Goal: Navigation & Orientation: Understand site structure

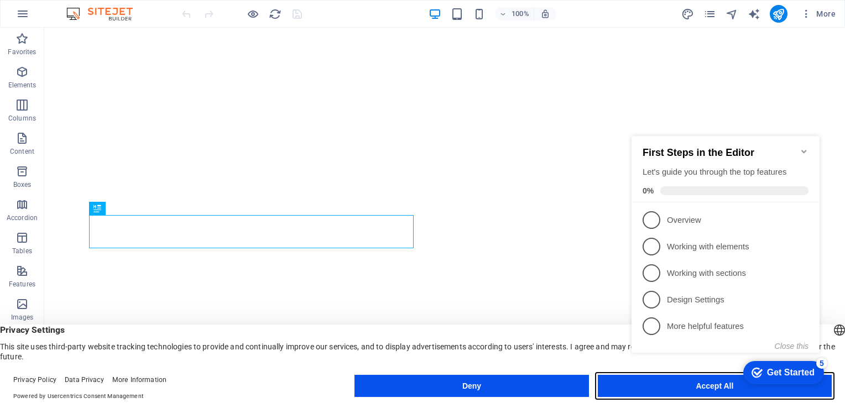
click at [669, 394] on button "Accept All" at bounding box center [715, 386] width 234 height 22
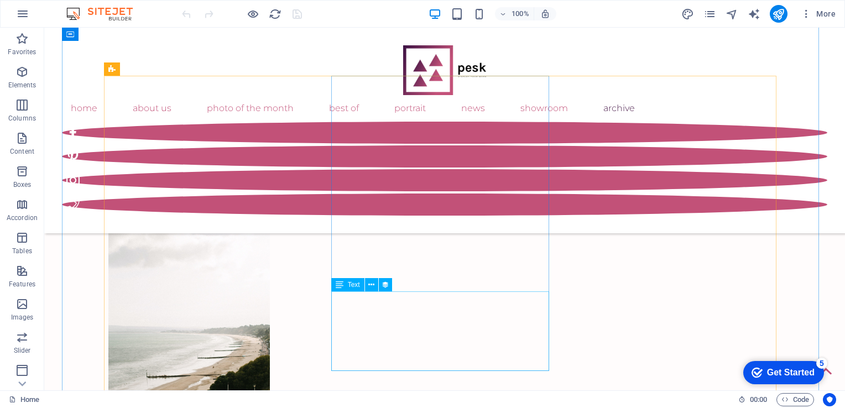
scroll to position [3947, 0]
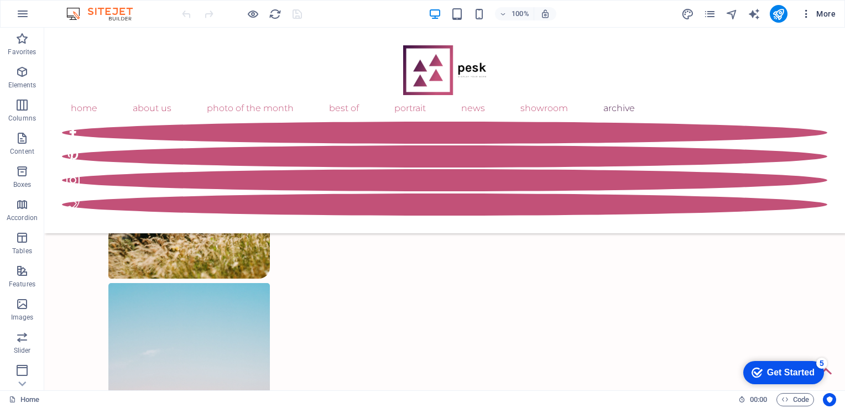
click at [810, 15] on icon "button" at bounding box center [806, 13] width 11 height 11
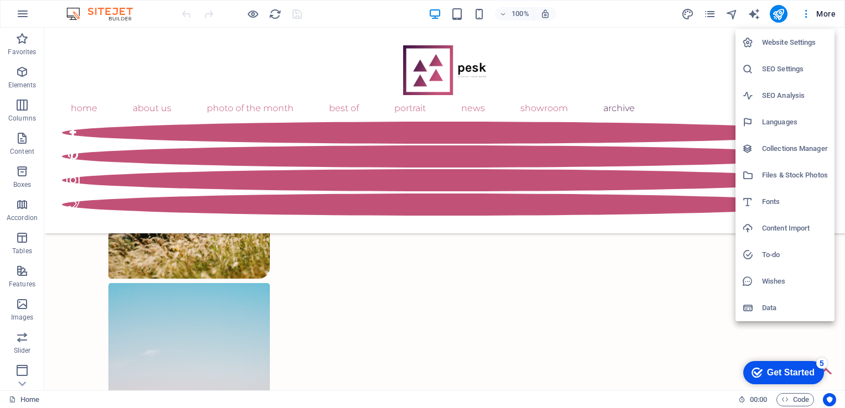
drag, startPoint x: 714, startPoint y: 13, endPoint x: 625, endPoint y: 11, distance: 89.1
click at [625, 11] on div at bounding box center [422, 204] width 845 height 408
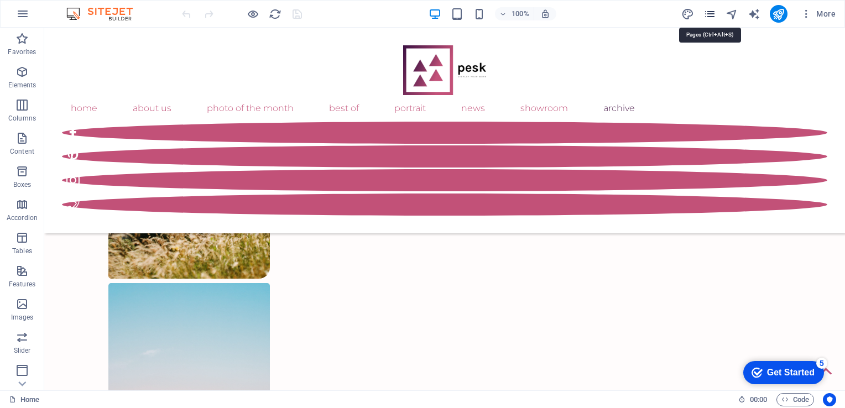
click at [712, 16] on icon "pages" at bounding box center [709, 14] width 13 height 13
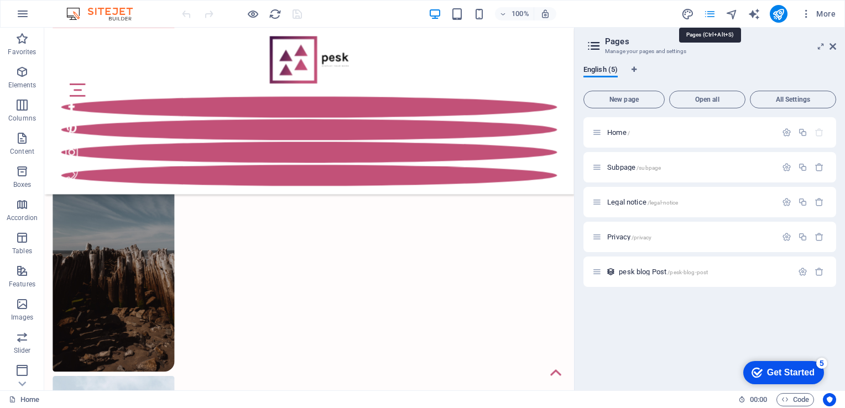
scroll to position [3689, 0]
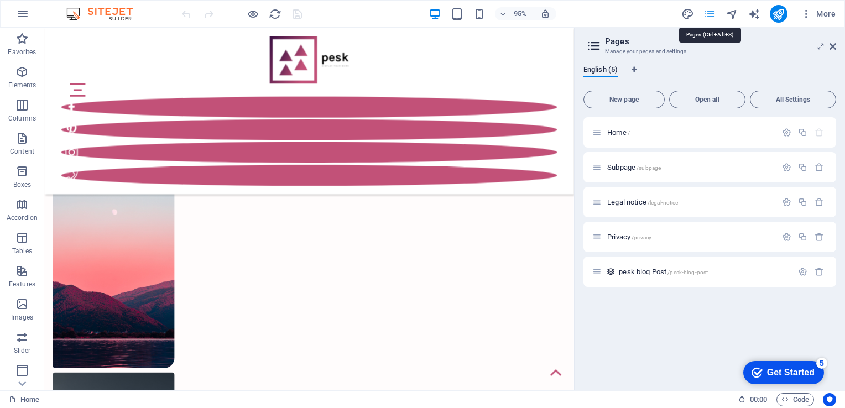
click at [712, 16] on icon "pages" at bounding box center [709, 14] width 13 height 13
click at [802, 105] on button "All Settings" at bounding box center [793, 100] width 86 height 18
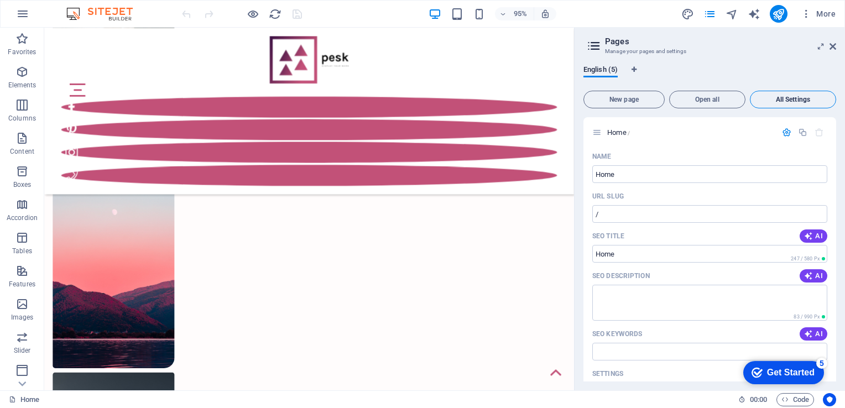
scroll to position [1632, 0]
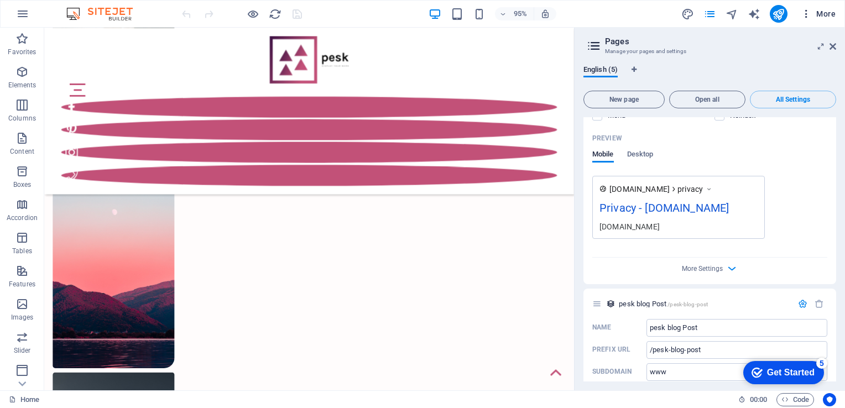
click at [823, 15] on span "More" at bounding box center [818, 13] width 35 height 11
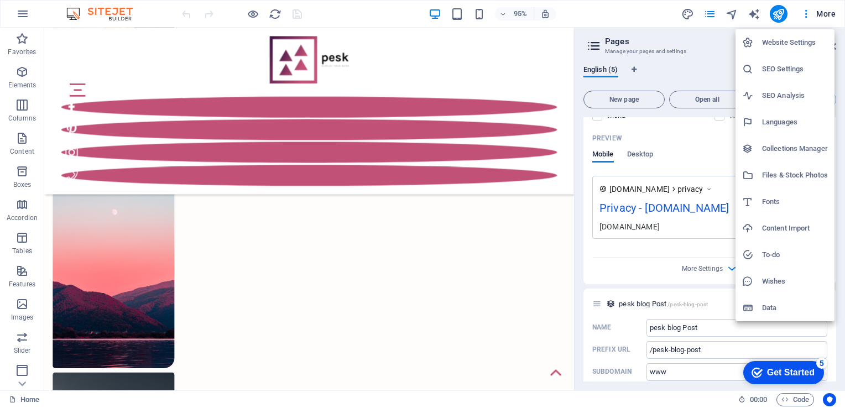
click at [801, 45] on h6 "Website Settings" at bounding box center [795, 42] width 66 height 13
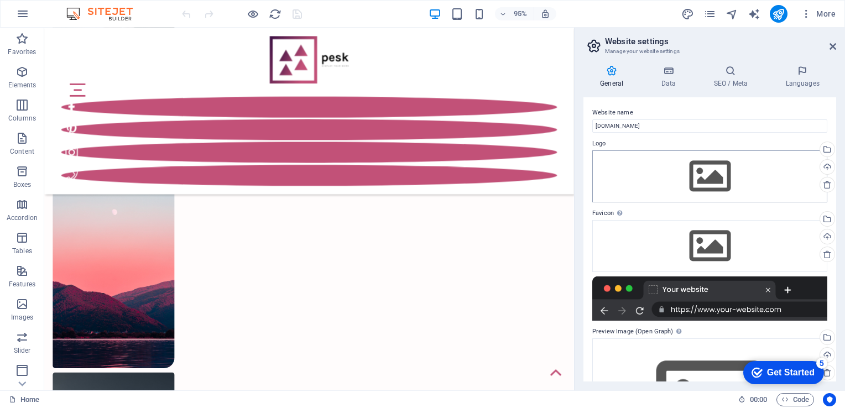
scroll to position [92, 0]
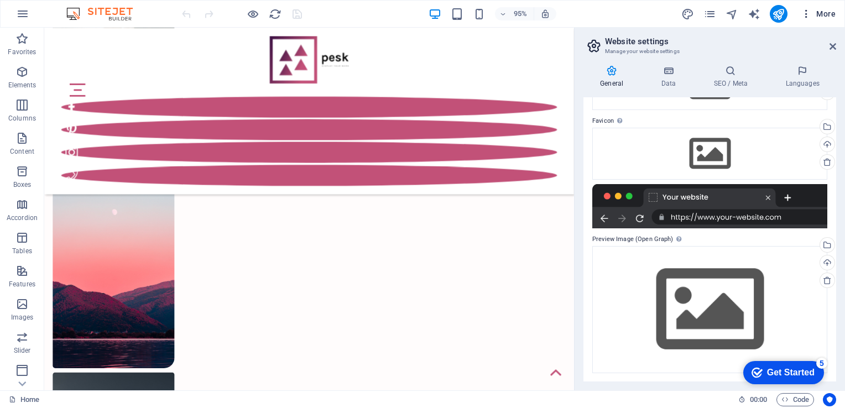
click at [805, 14] on icon "button" at bounding box center [806, 13] width 11 height 11
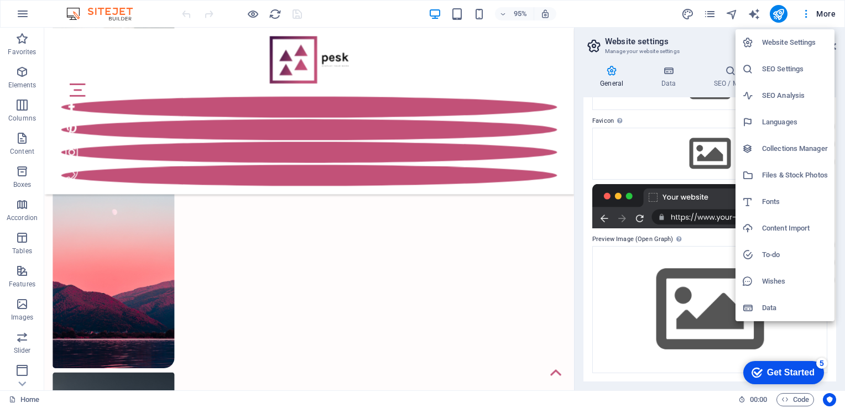
click at [20, 9] on div at bounding box center [422, 204] width 845 height 408
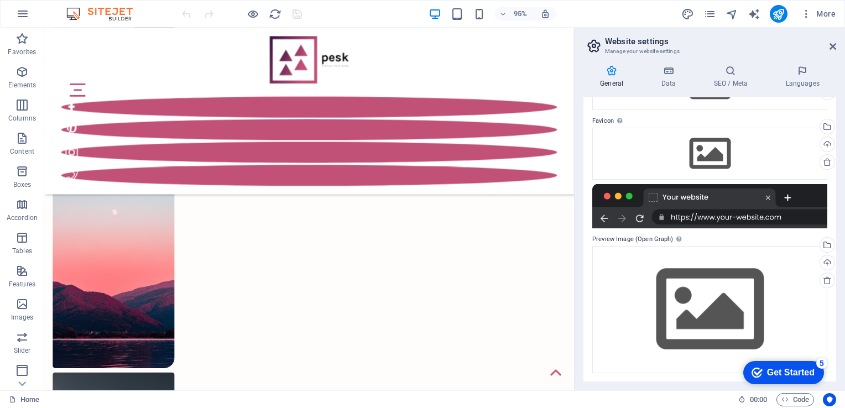
click at [20, 13] on icon "button" at bounding box center [22, 13] width 13 height 13
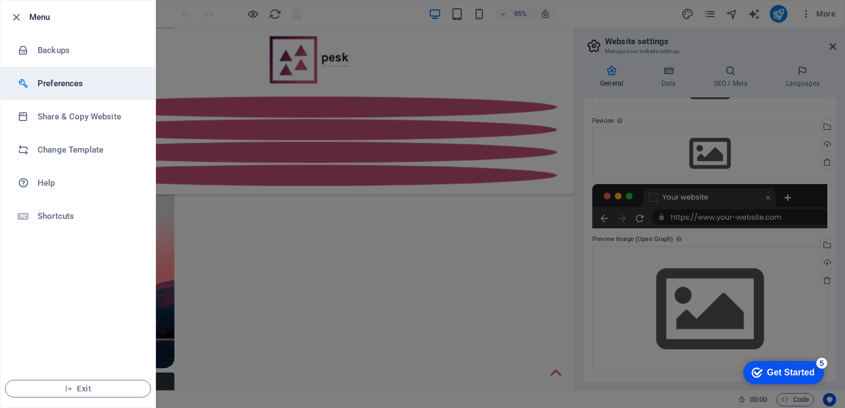
click at [62, 95] on li "Preferences" at bounding box center [78, 83] width 155 height 33
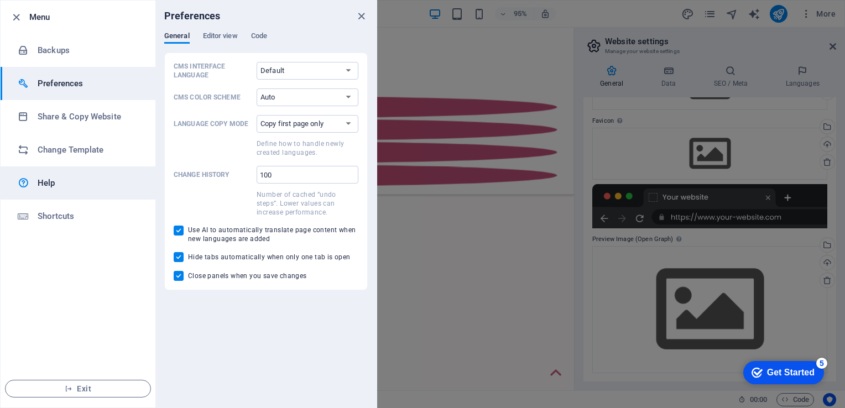
click at [79, 181] on h6 "Help" at bounding box center [89, 182] width 102 height 13
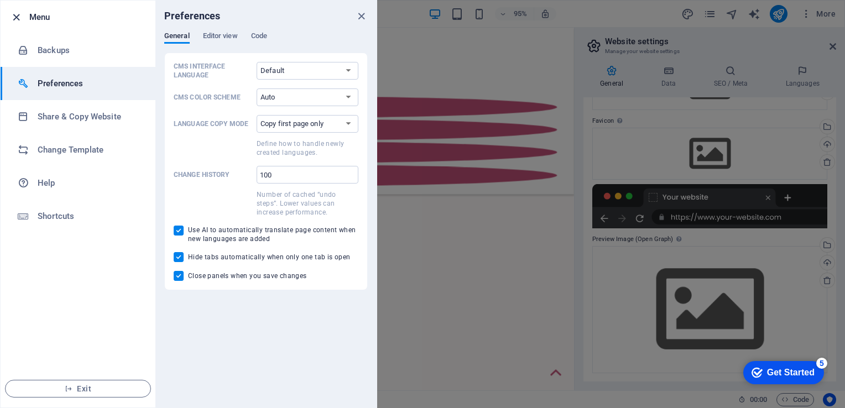
click at [11, 14] on icon "button" at bounding box center [16, 17] width 13 height 13
